Goal: Transaction & Acquisition: Purchase product/service

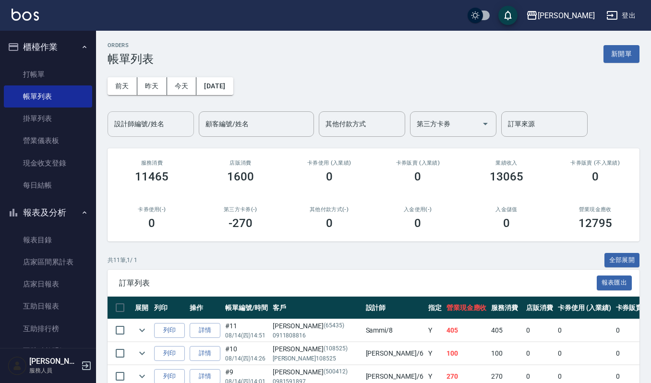
click at [187, 112] on div "設計師編號/姓名" at bounding box center [150, 123] width 86 height 25
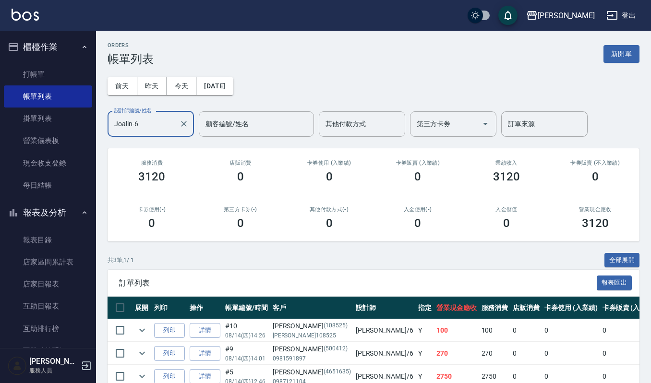
type input "Joalin-6"
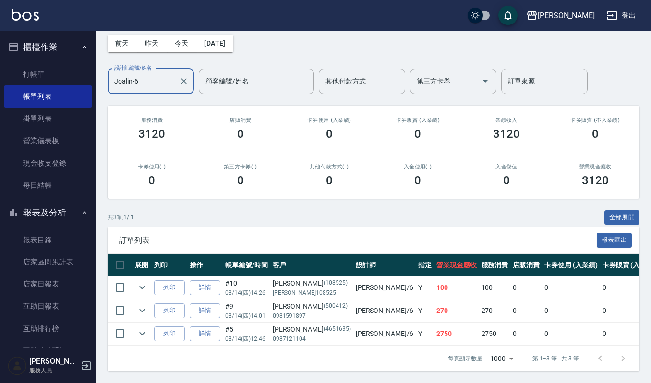
scroll to position [53, 0]
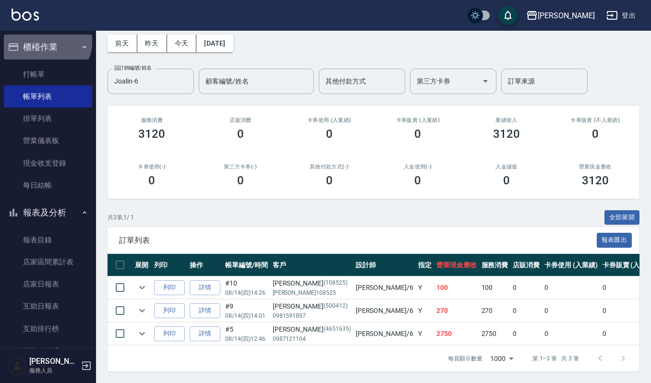
click at [39, 39] on button "櫃檯作業" at bounding box center [48, 47] width 88 height 25
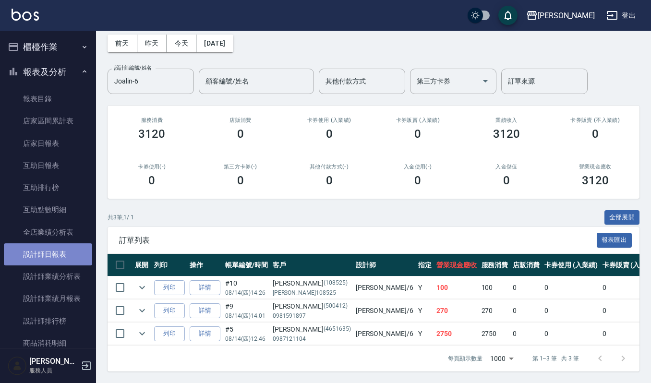
click at [55, 254] on link "設計師日報表" at bounding box center [48, 254] width 88 height 22
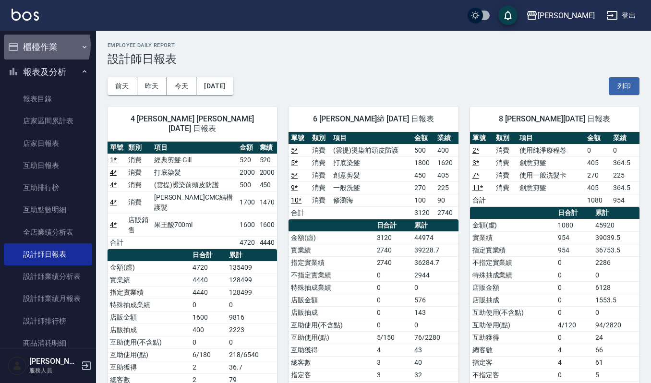
click at [39, 45] on button "櫃檯作業" at bounding box center [48, 47] width 88 height 25
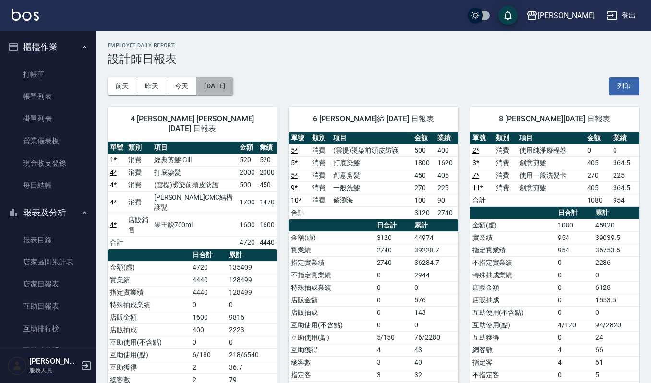
click at [222, 87] on button "[DATE]" at bounding box center [214, 86] width 36 height 18
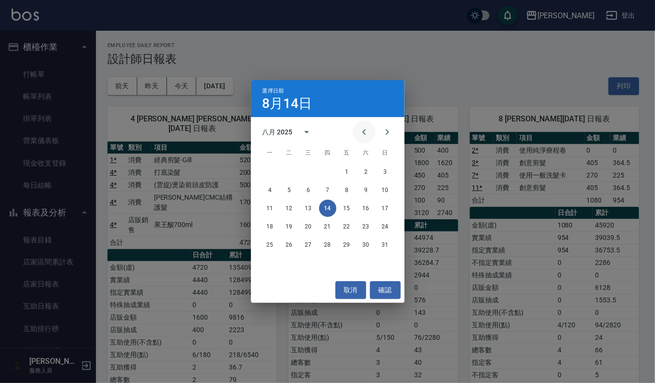
click at [365, 132] on icon "Previous month" at bounding box center [364, 132] width 12 height 12
click at [265, 208] on button "14" at bounding box center [269, 208] width 17 height 17
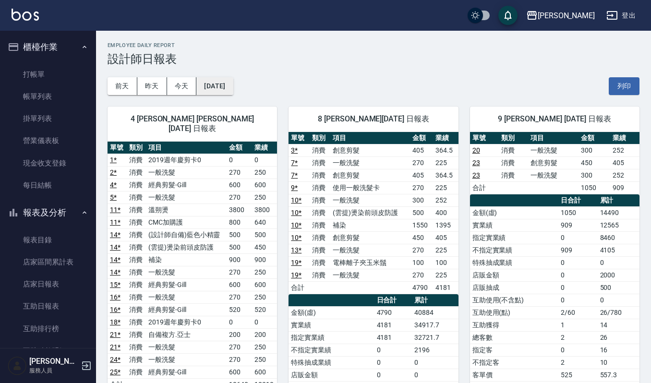
click at [233, 86] on button "2025/07/14" at bounding box center [214, 86] width 36 height 18
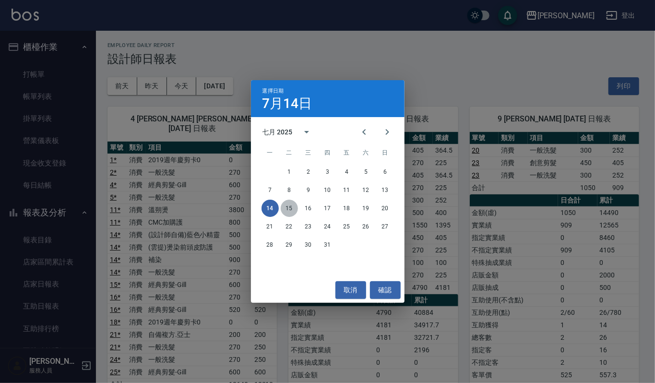
click at [291, 213] on button "15" at bounding box center [289, 208] width 17 height 17
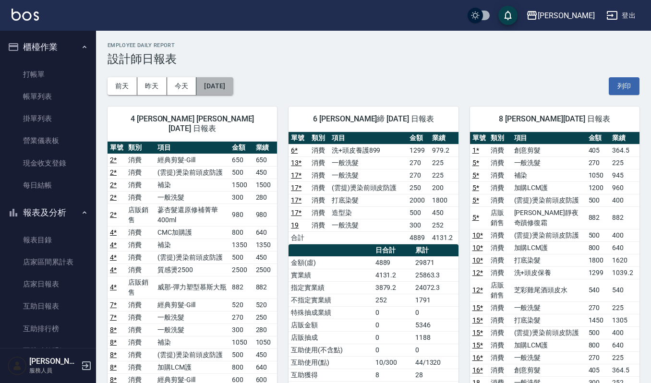
click at [229, 89] on button "2025/07/15" at bounding box center [214, 86] width 36 height 18
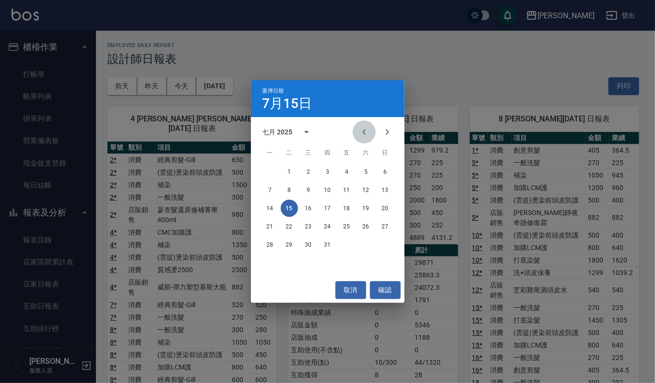
click at [369, 133] on icon "Previous month" at bounding box center [364, 132] width 12 height 12
click at [368, 210] on button "14" at bounding box center [365, 208] width 17 height 17
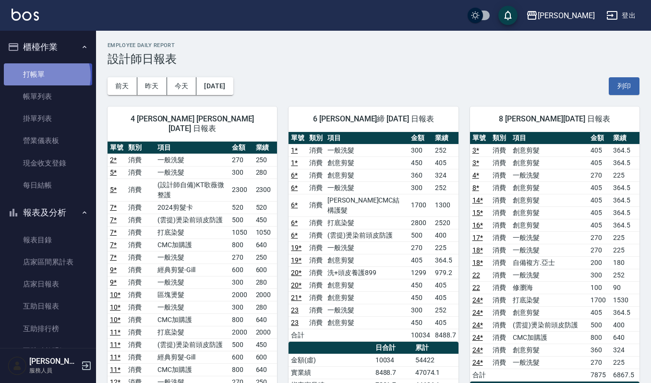
click at [47, 75] on link "打帳單" at bounding box center [48, 74] width 88 height 22
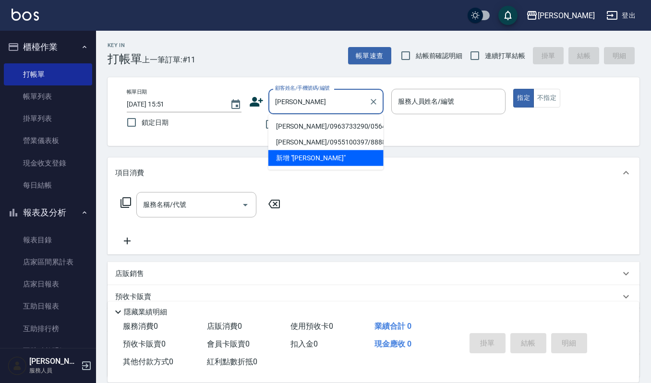
type input "蔡景"
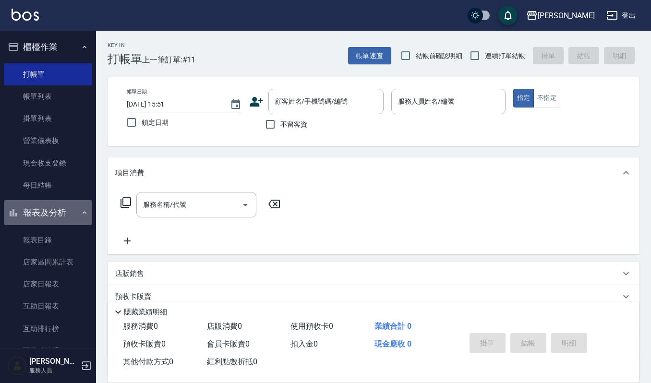
click at [64, 210] on button "報表及分析" at bounding box center [48, 212] width 88 height 25
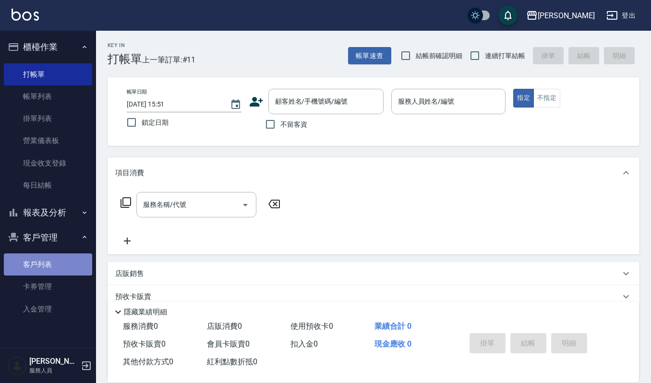
click at [53, 269] on link "客戶列表" at bounding box center [48, 264] width 88 height 22
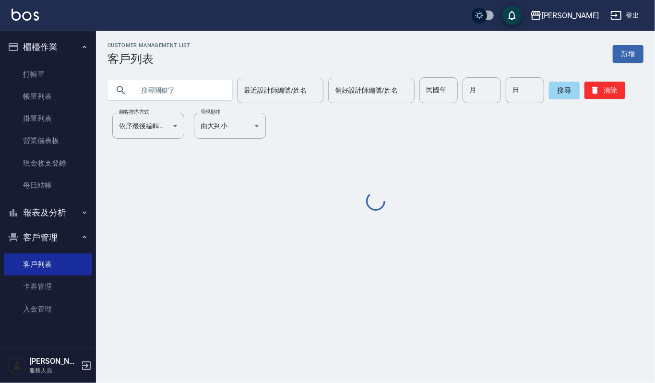
click at [186, 87] on input "text" at bounding box center [179, 90] width 90 height 26
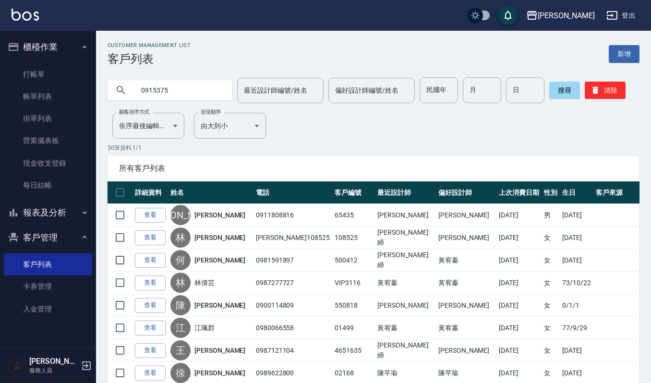
type input "0915375"
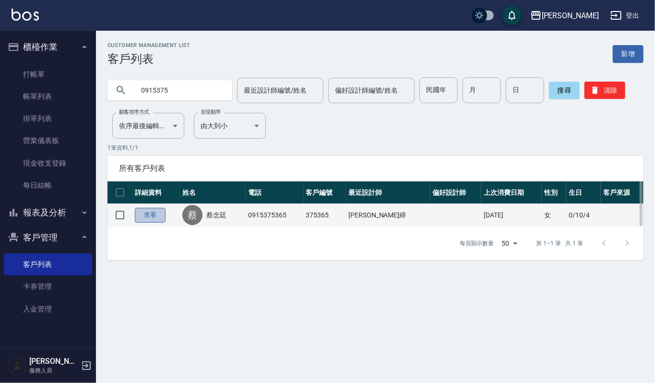
click at [162, 220] on link "查看" at bounding box center [150, 215] width 31 height 15
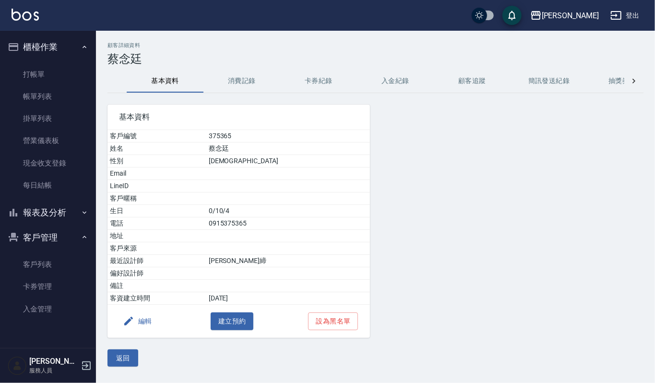
click at [258, 84] on button "消費記錄" at bounding box center [241, 81] width 77 height 23
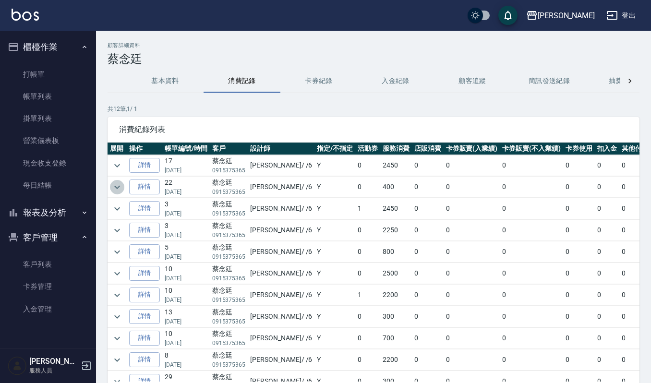
click at [116, 189] on icon "expand row" at bounding box center [117, 187] width 12 height 12
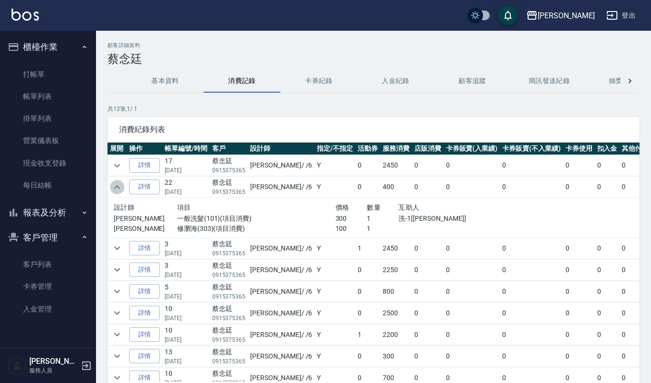
click at [116, 189] on icon "expand row" at bounding box center [117, 187] width 12 height 12
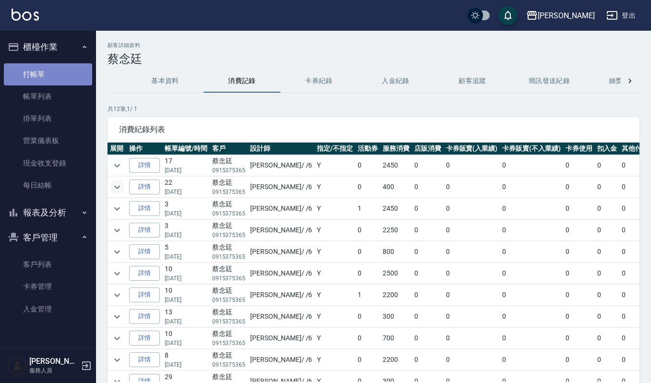
click at [43, 63] on link "打帳單" at bounding box center [48, 74] width 88 height 22
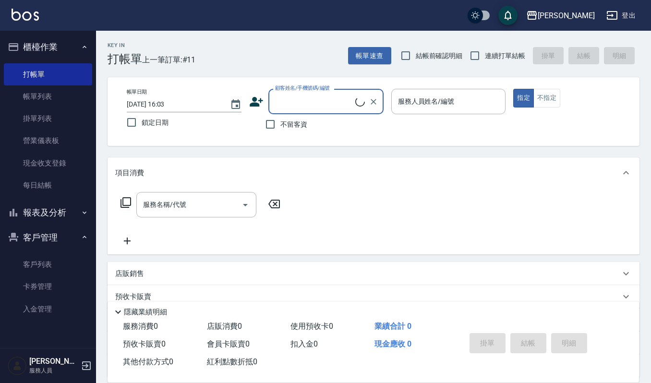
click at [309, 102] on input "顧客姓名/手機號碼/編號" at bounding box center [314, 101] width 83 height 17
type input "0978557"
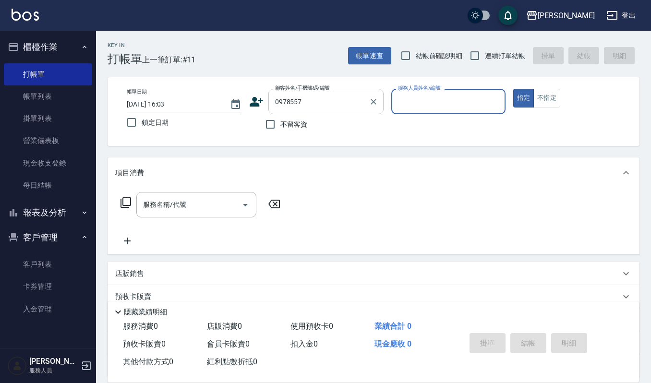
click at [328, 103] on input "0978557" at bounding box center [319, 101] width 92 height 17
click at [246, 100] on div "帳單日期 2025/08/14 16:03 鎖定日期 顧客姓名/手機號碼/編號 0978557 顧客姓名/手機號碼/編號 不留客資 服務人員姓名/編號 服務人…" at bounding box center [373, 112] width 509 height 46
click at [254, 102] on icon at bounding box center [256, 102] width 14 height 14
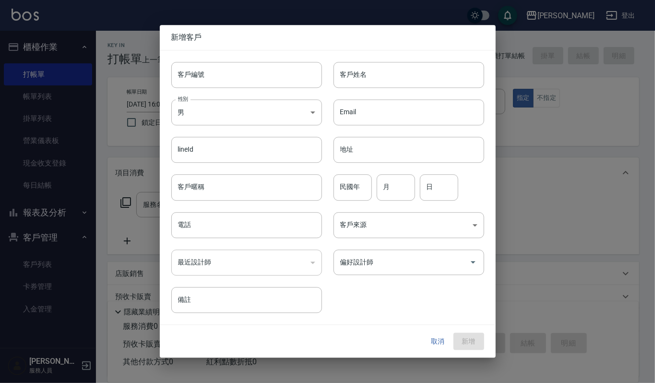
type input "0978557"
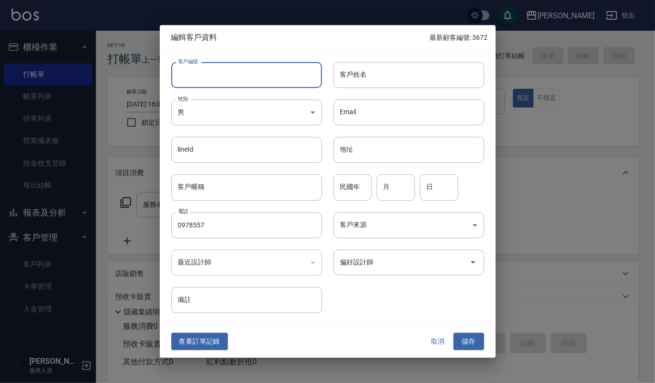
click at [272, 70] on input "客戶編號" at bounding box center [246, 75] width 151 height 26
click at [563, 168] on div at bounding box center [327, 191] width 655 height 383
click at [212, 72] on input "客戶編號" at bounding box center [246, 75] width 151 height 26
type input "557517"
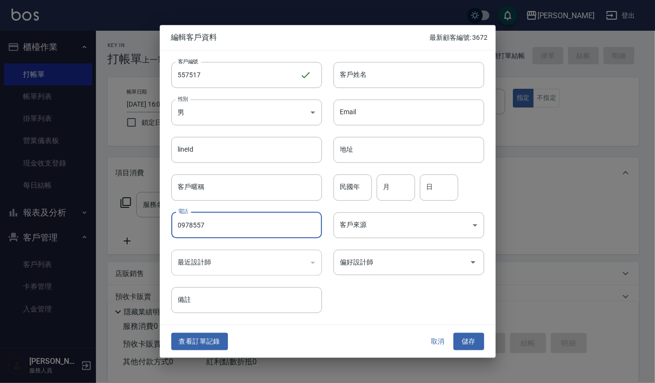
click at [273, 225] on input "0978557" at bounding box center [246, 225] width 151 height 26
type input "0978557517"
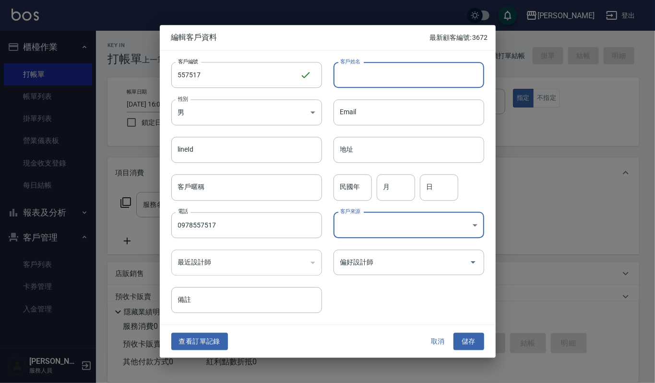
click at [417, 75] on input "客戶姓名" at bounding box center [408, 75] width 151 height 26
type input "[PERSON_NAME]"
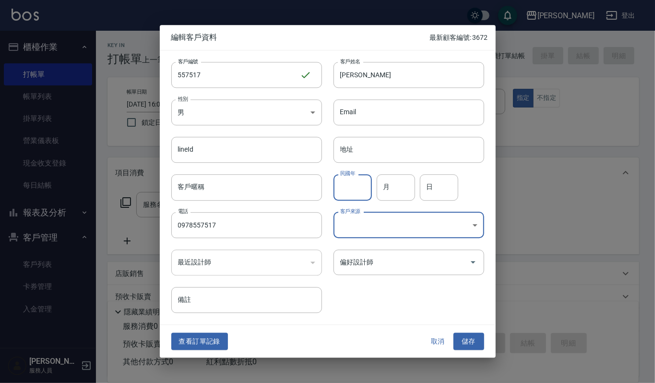
click at [360, 195] on input "民國年" at bounding box center [352, 188] width 38 height 26
click at [356, 185] on input "民國年" at bounding box center [352, 188] width 38 height 26
type input "80"
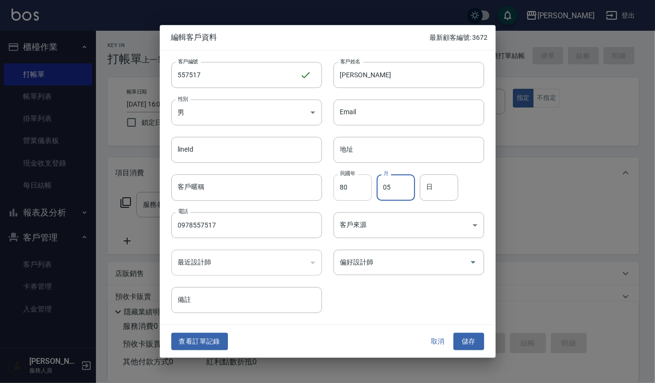
type input "05"
type input "17"
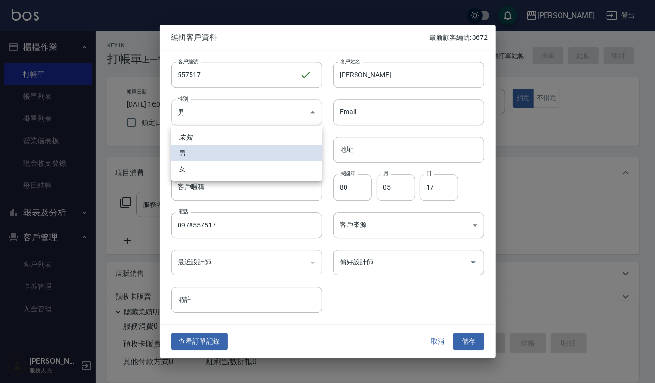
click at [277, 108] on body "上越傑森 登出 櫃檯作業 打帳單 帳單列表 掛單列表 營業儀表板 現金收支登錄 每日結帳 報表及分析 報表目錄 店家區間累計表 店家日報表 互助日報表 互助排…" at bounding box center [327, 233] width 655 height 467
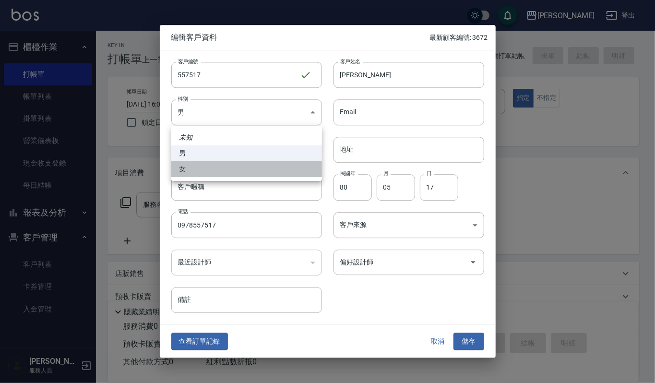
click at [277, 167] on li "女" at bounding box center [246, 169] width 151 height 16
type input "[DEMOGRAPHIC_DATA]"
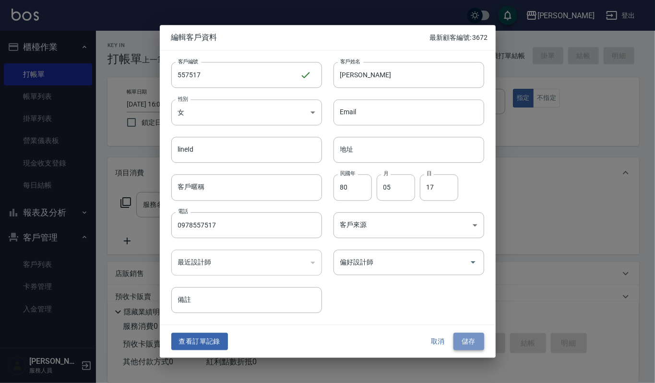
click at [463, 344] on button "儲存" at bounding box center [468, 341] width 31 height 18
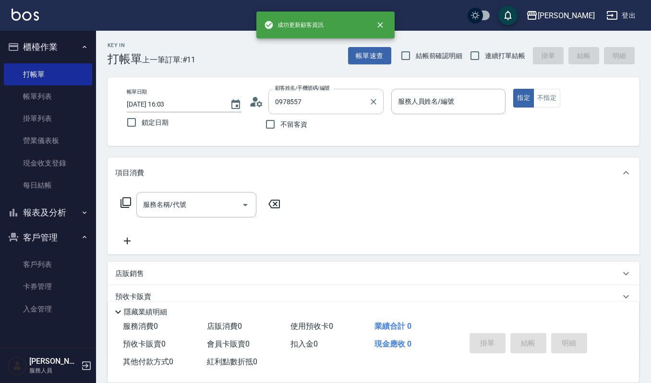
click at [311, 104] on input "0978557" at bounding box center [319, 101] width 92 height 17
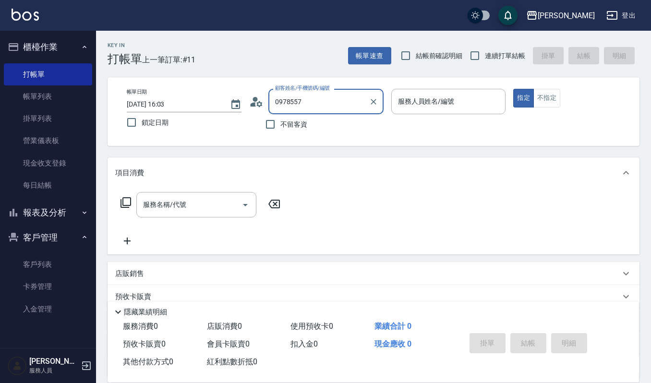
click at [311, 104] on input "0978557" at bounding box center [319, 101] width 92 height 17
click at [312, 98] on input "0978557" at bounding box center [319, 101] width 92 height 17
type input "."
click at [336, 129] on li "黃瑋杏/0978557517/557517" at bounding box center [325, 127] width 115 height 16
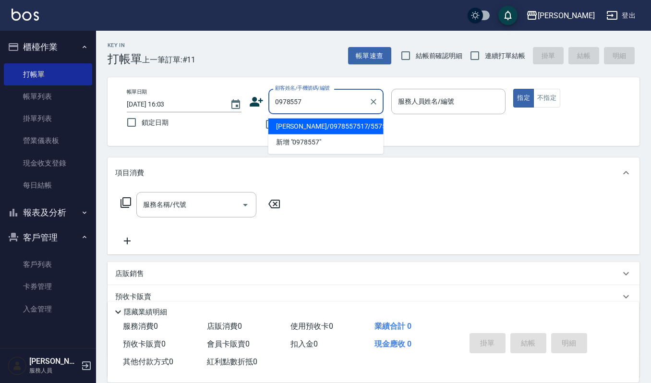
type input "黃瑋杏/0978557517/557517"
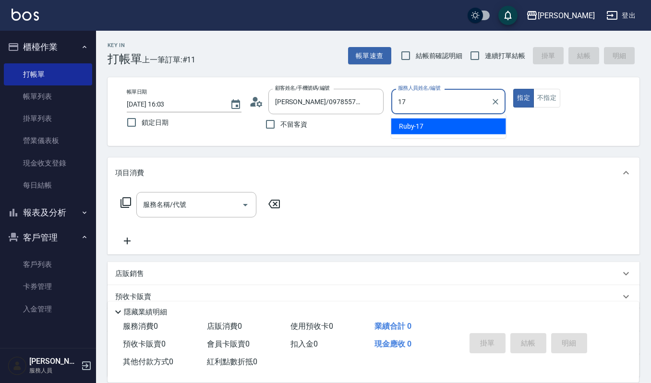
type input "Ruby-17"
type button "true"
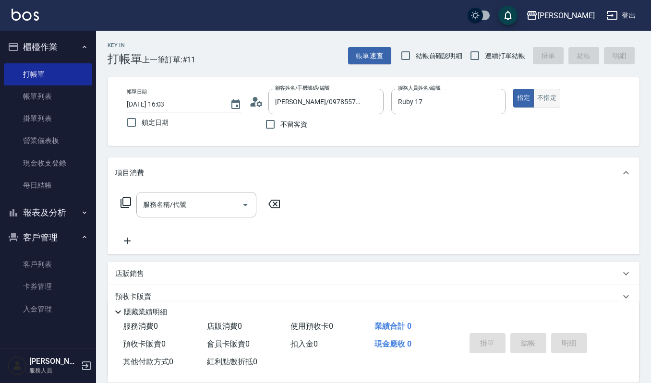
click at [554, 95] on button "不指定" at bounding box center [546, 98] width 27 height 19
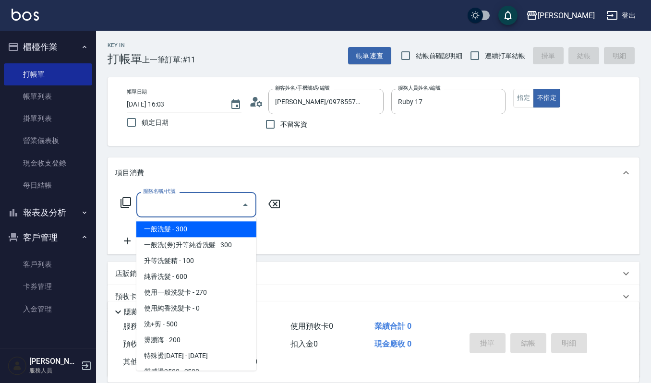
click at [213, 211] on input "服務名稱/代號" at bounding box center [189, 204] width 97 height 17
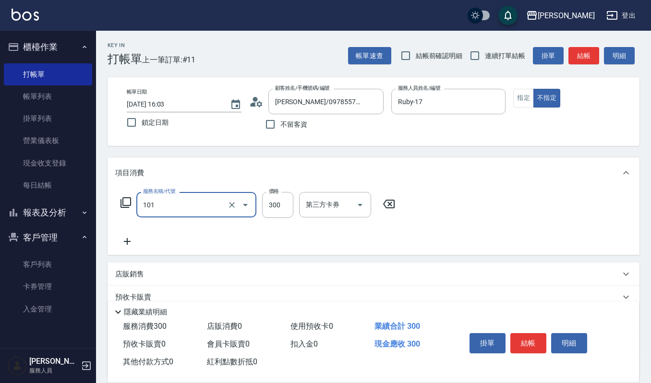
type input "一般洗髮(101)"
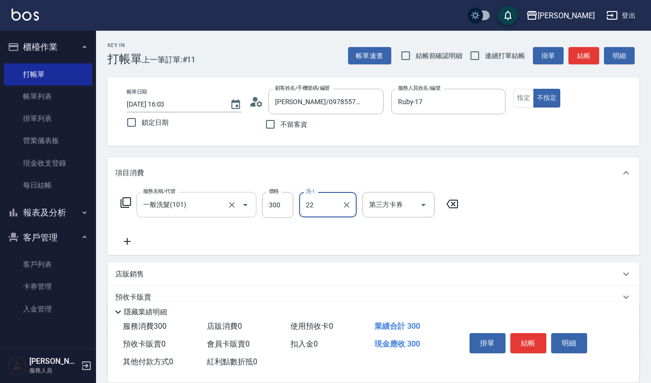
type input "宜芳-22"
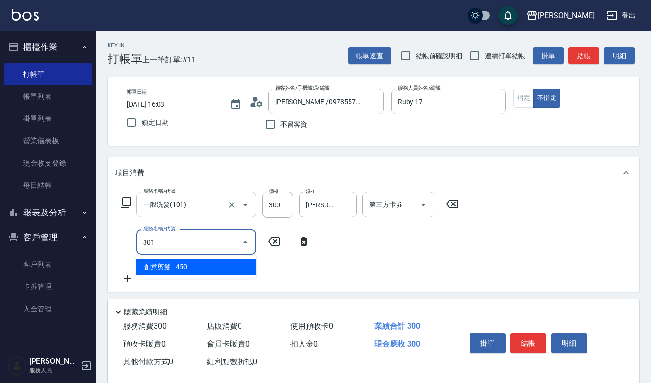
type input "創意剪髮(301)"
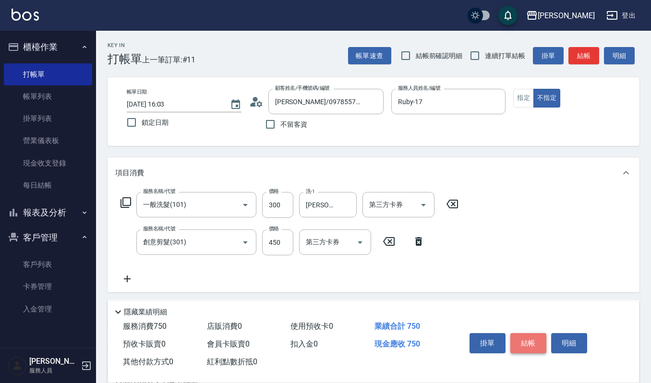
click at [524, 340] on button "結帳" at bounding box center [528, 343] width 36 height 20
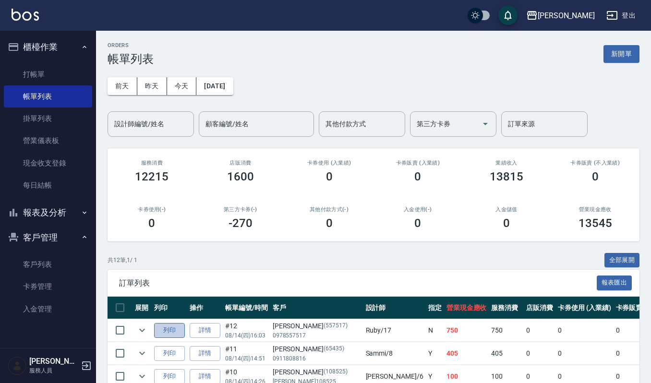
click at [162, 330] on button "列印" at bounding box center [169, 330] width 31 height 15
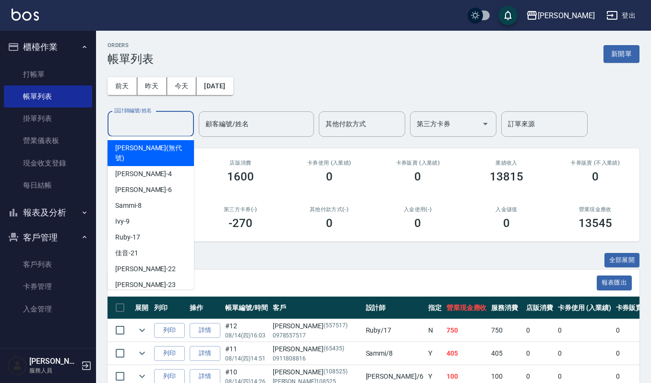
click at [171, 129] on input "設計師編號/姓名" at bounding box center [151, 124] width 78 height 17
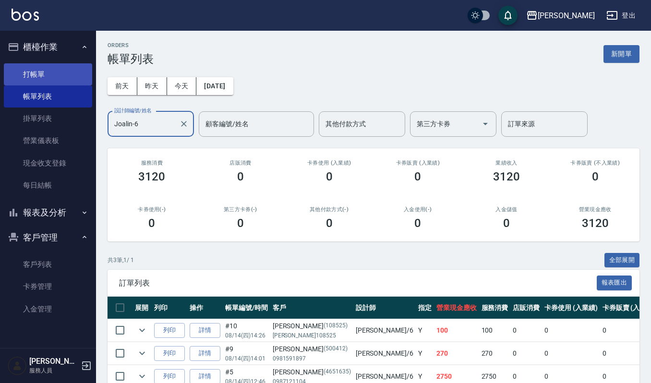
type input "Joalin-6"
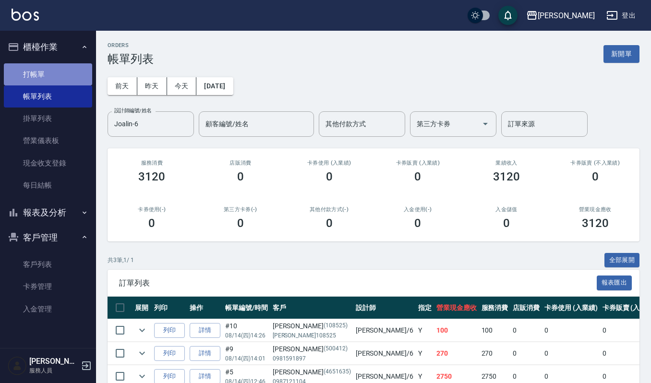
click at [72, 75] on link "打帳單" at bounding box center [48, 74] width 88 height 22
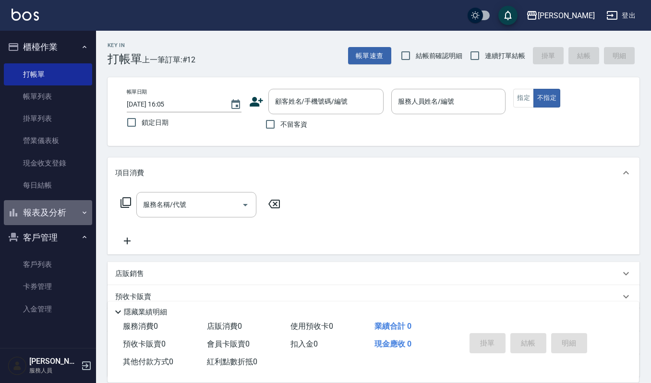
click at [50, 214] on button "報表及分析" at bounding box center [48, 212] width 88 height 25
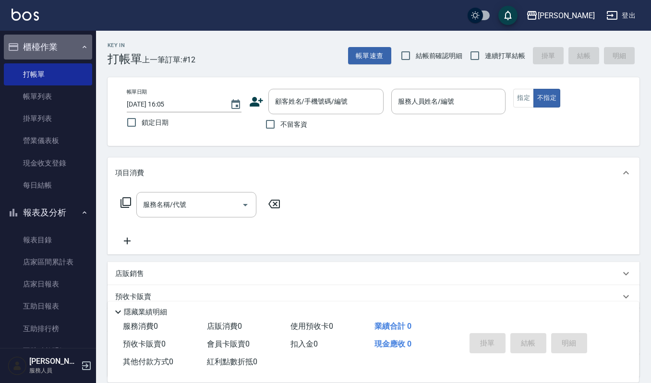
click at [71, 45] on button "櫃檯作業" at bounding box center [48, 47] width 88 height 25
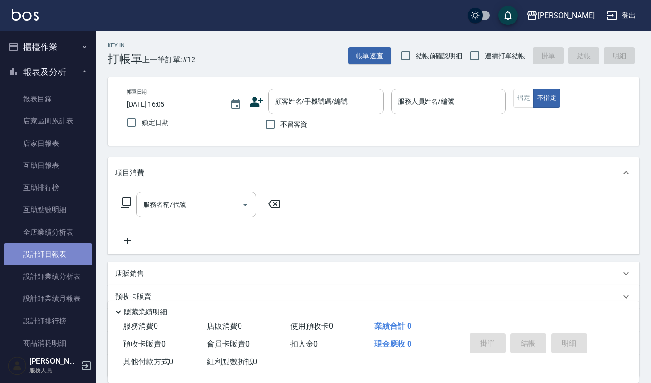
click at [50, 254] on link "設計師日報表" at bounding box center [48, 254] width 88 height 22
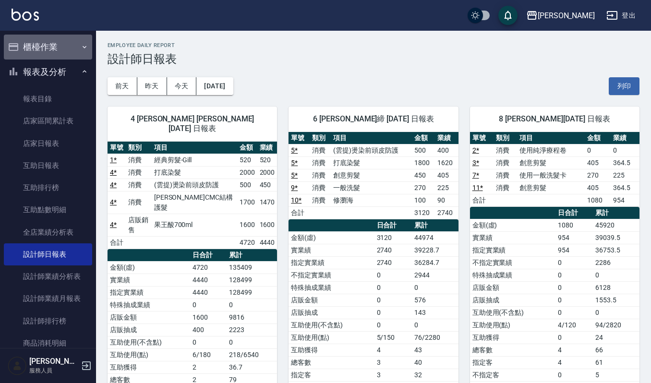
click at [57, 41] on button "櫃檯作業" at bounding box center [48, 47] width 88 height 25
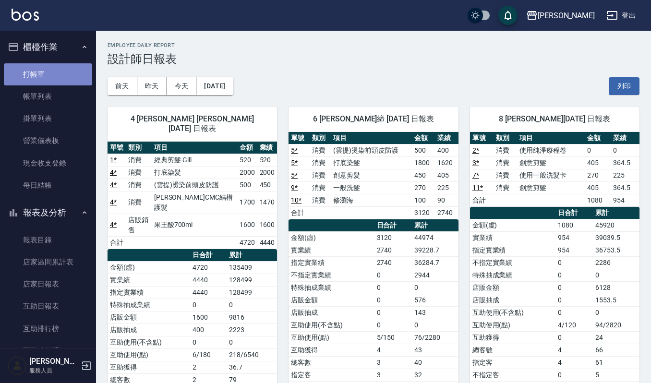
click at [51, 71] on link "打帳單" at bounding box center [48, 74] width 88 height 22
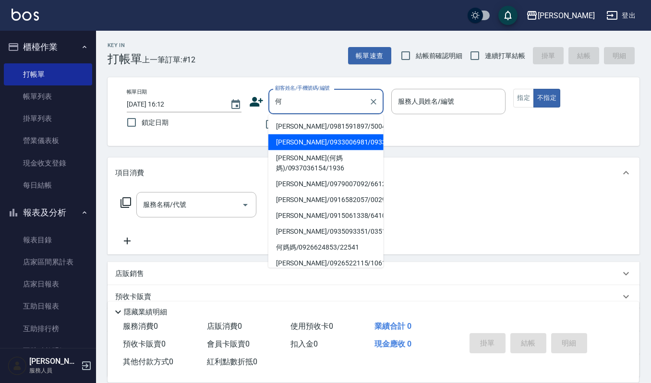
type input "何"
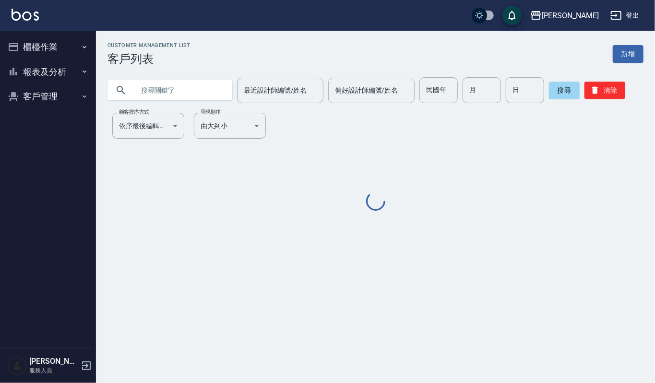
click at [192, 92] on input "text" at bounding box center [179, 90] width 90 height 26
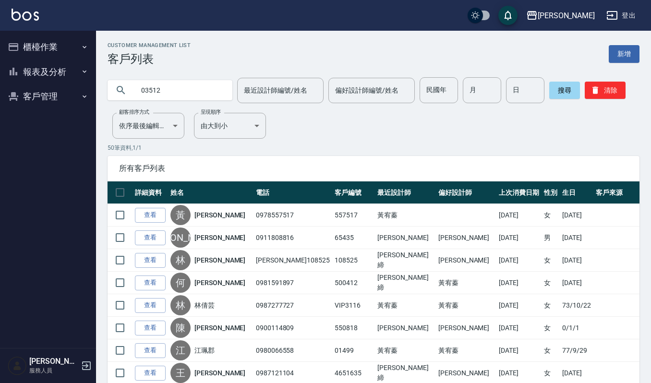
type input "03512"
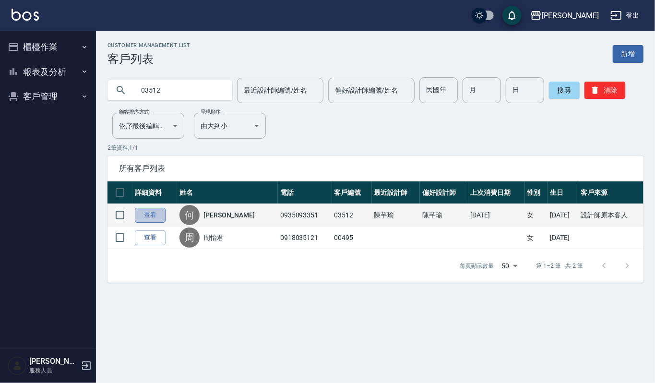
click at [144, 208] on link "查看" at bounding box center [150, 215] width 31 height 15
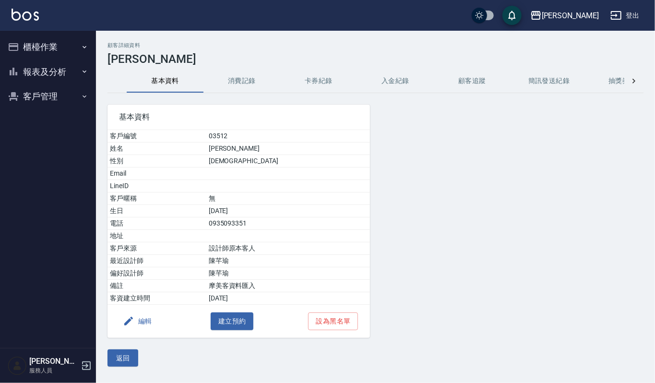
click at [246, 80] on button "消費記錄" at bounding box center [241, 81] width 77 height 23
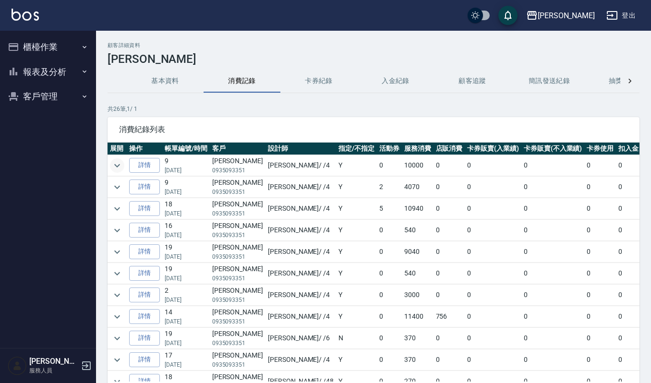
click at [112, 164] on icon "expand row" at bounding box center [117, 166] width 12 height 12
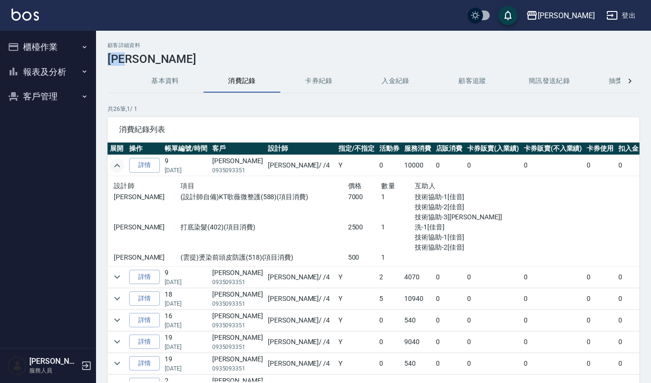
drag, startPoint x: 148, startPoint y: 58, endPoint x: 98, endPoint y: 60, distance: 49.5
click at [98, 60] on div "顧客詳細資料 [PERSON_NAME] 基本資料 消費記錄 卡券紀錄 入金紀錄 顧客追蹤 簡訊發送紀錄 抽獎券紀錄 共 26 筆, 1 / 1 消費紀錄列表…" at bounding box center [373, 239] width 555 height 394
copy h3 "[PERSON_NAME]"
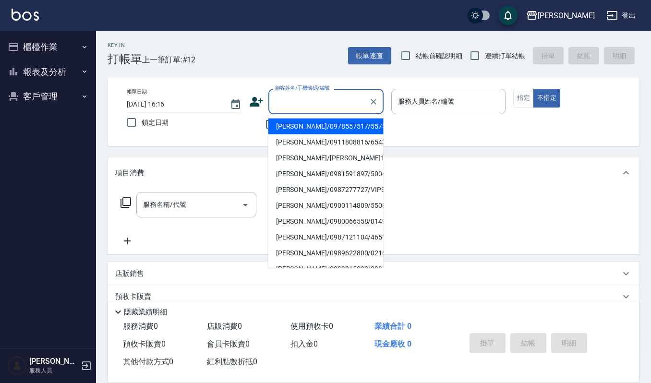
click at [302, 98] on input "顧客姓名/手機號碼/編號" at bounding box center [319, 101] width 92 height 17
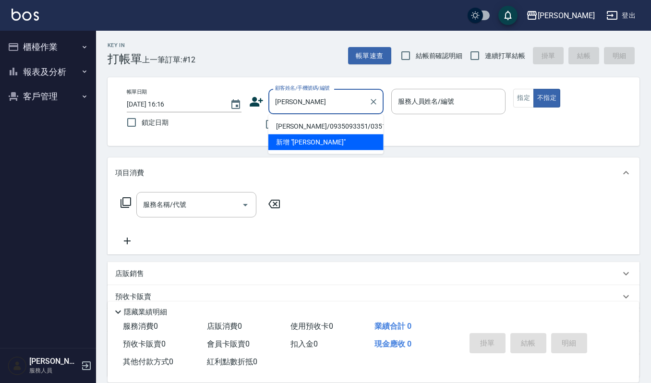
click at [294, 123] on li "何佩蓉/0935093351/03512" at bounding box center [325, 127] width 115 height 16
type input "何佩蓉/0935093351/03512"
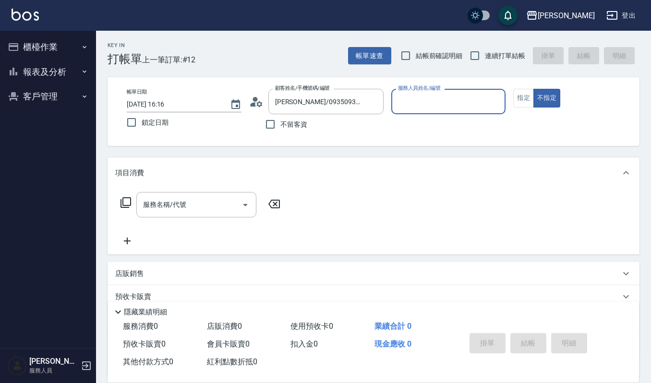
type input "吉兒-4"
click at [170, 202] on input "服務名稱/代號" at bounding box center [189, 204] width 97 height 17
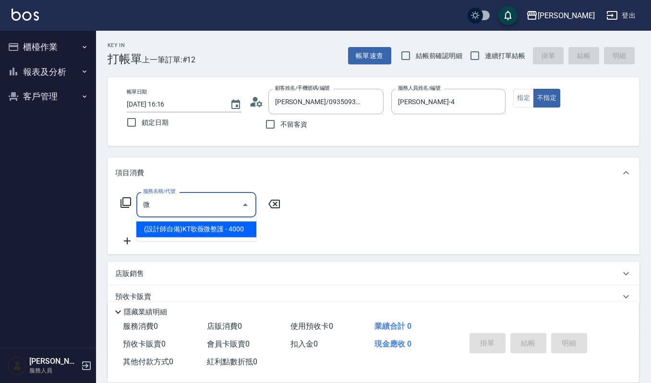
click at [168, 225] on span "(設計師自備)KT歌薇微整護 - 4000" at bounding box center [196, 229] width 120 height 16
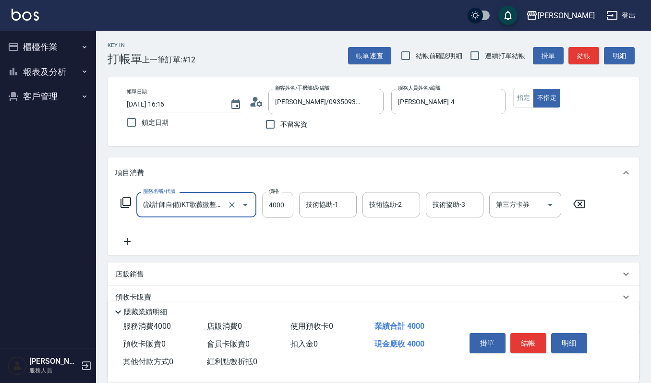
type input "(設計師自備)KT歌薇微整護(588)"
click at [274, 198] on input "4000" at bounding box center [277, 205] width 31 height 26
type input "7000"
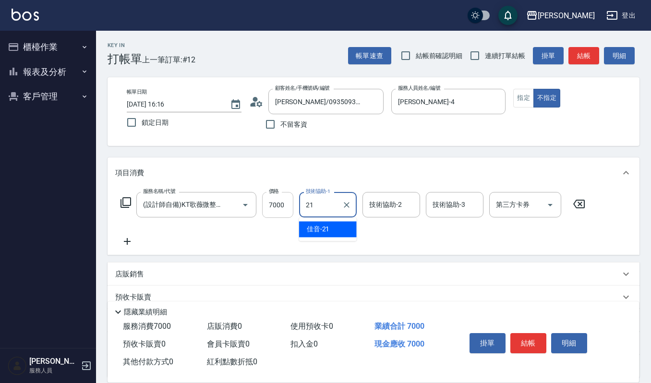
type input "佳音-21"
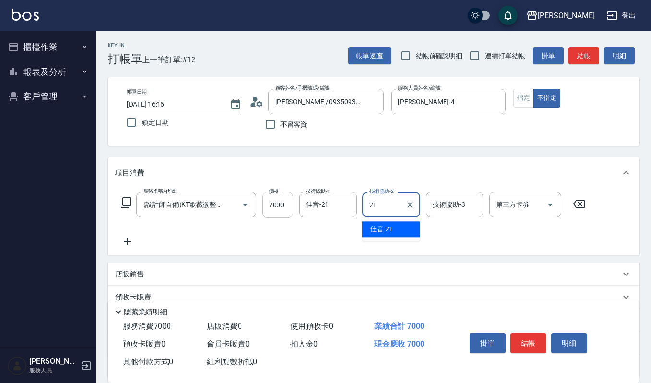
type input "佳音-21"
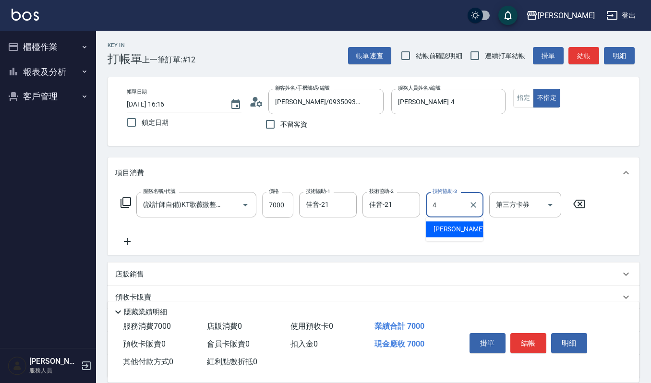
type input "吉兒-4"
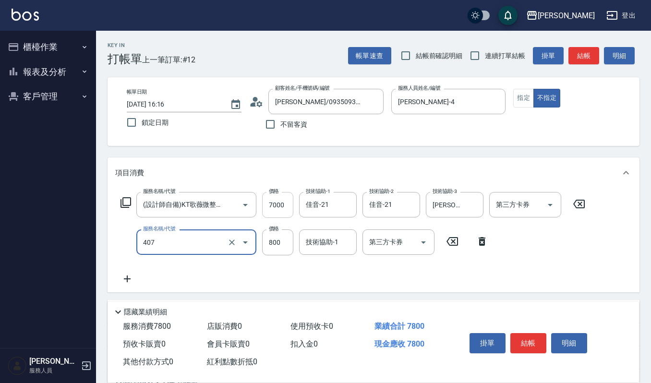
type input "補染(407)"
type input "1350"
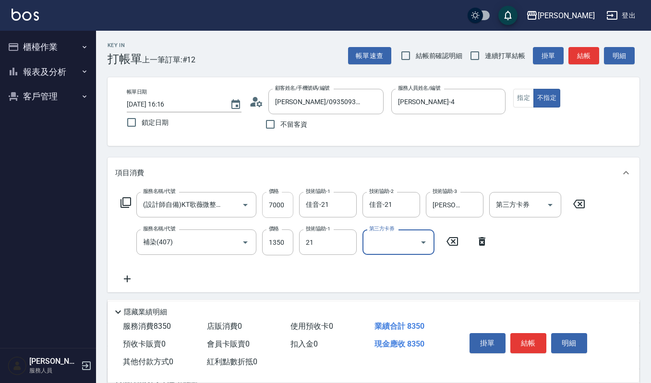
type input "佳音-21"
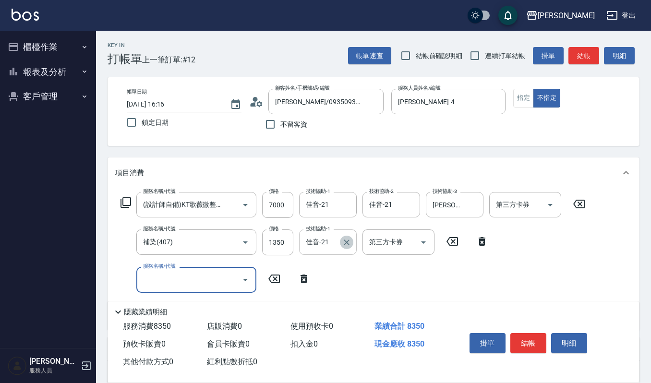
click at [352, 244] on button "Clear" at bounding box center [346, 242] width 13 height 13
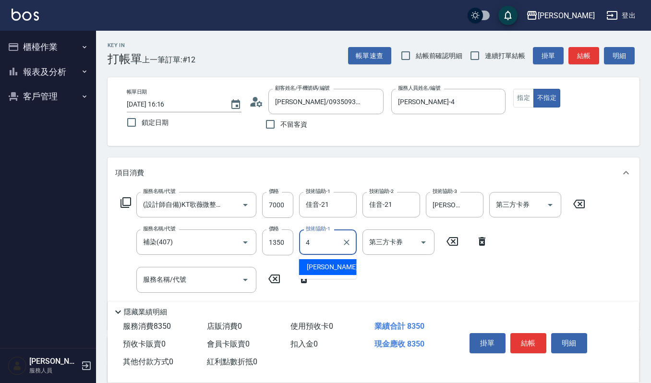
type input "吉兒-4"
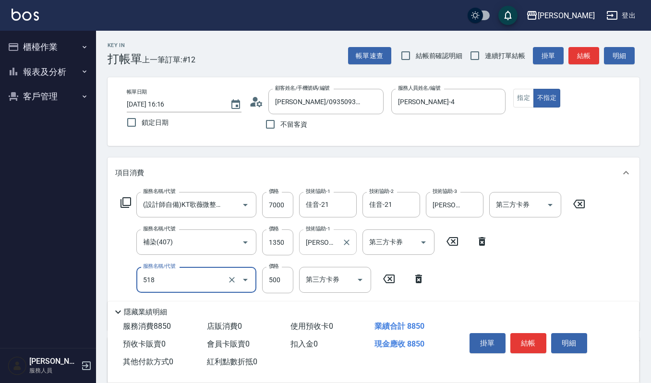
type input "(雲提)燙染前頭皮防護(518)"
type input "CMC加購護(701)"
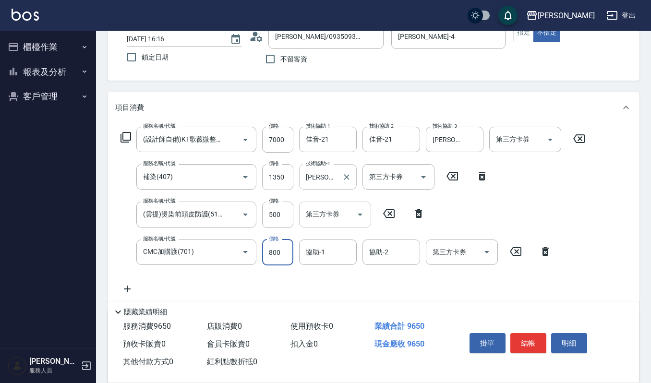
scroll to position [128, 0]
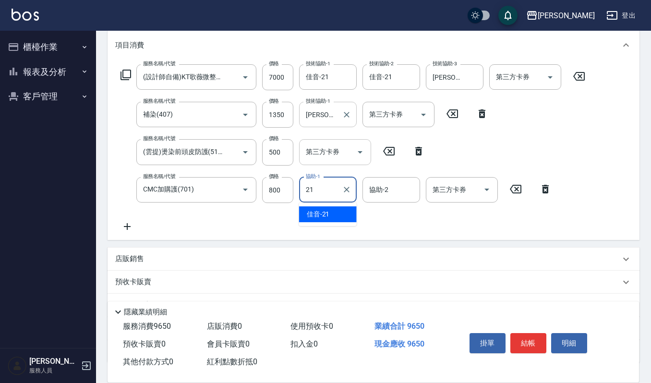
type input "佳音-21"
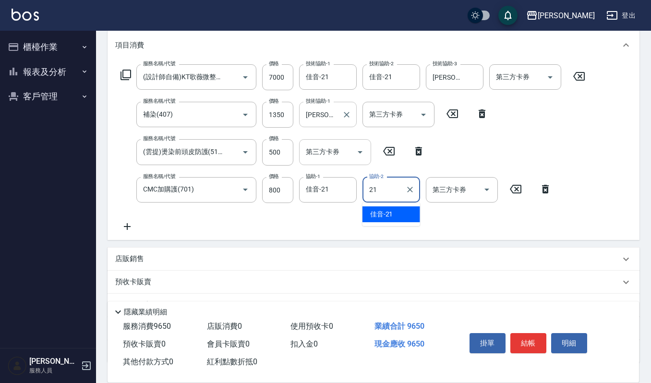
type input "佳音-21"
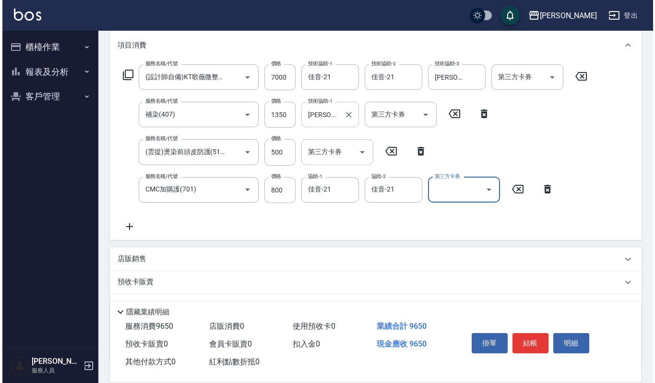
scroll to position [0, 0]
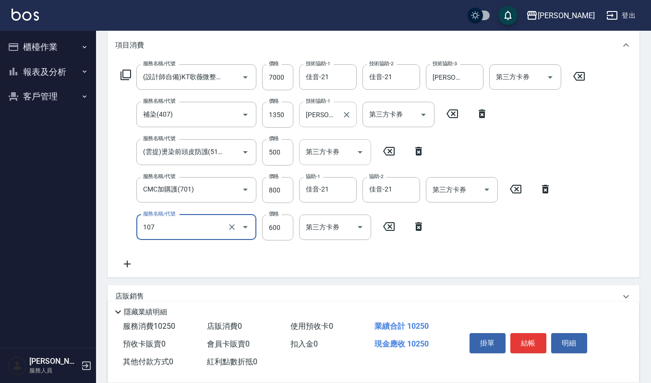
type input "純香洗髮(107)"
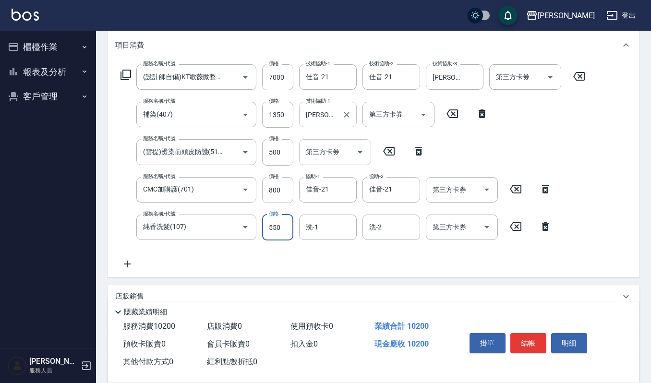
type input "550"
type input "宜芳-22"
click at [586, 342] on button "明細" at bounding box center [569, 343] width 36 height 20
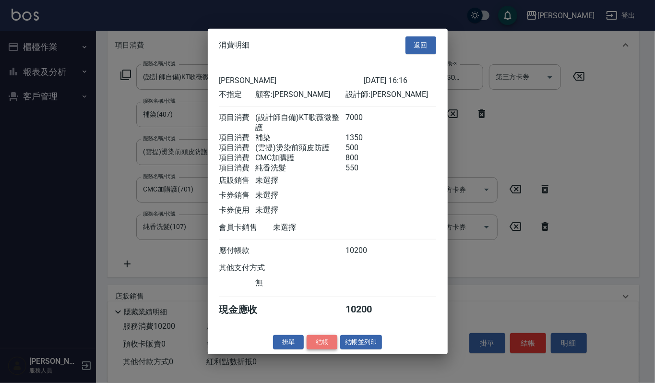
click at [330, 348] on button "結帳" at bounding box center [322, 341] width 31 height 15
